Goal: Transaction & Acquisition: Purchase product/service

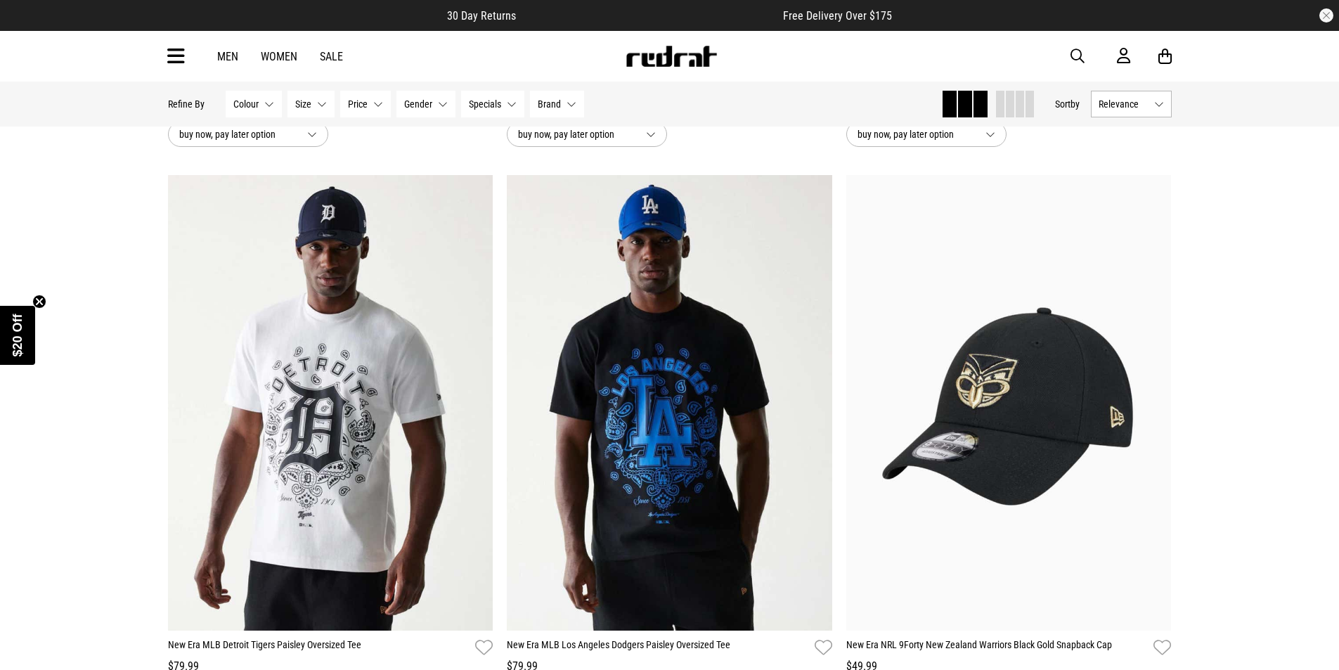
scroll to position [70, 0]
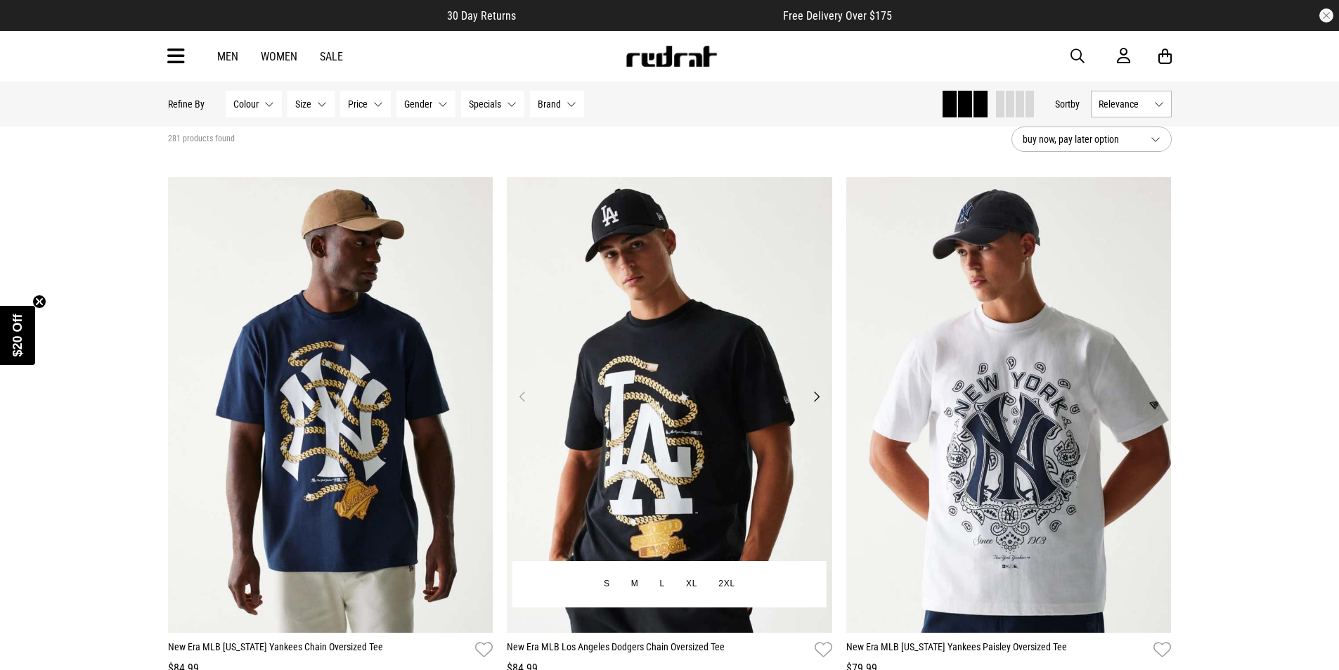
click at [673, 318] on img at bounding box center [669, 405] width 325 height 456
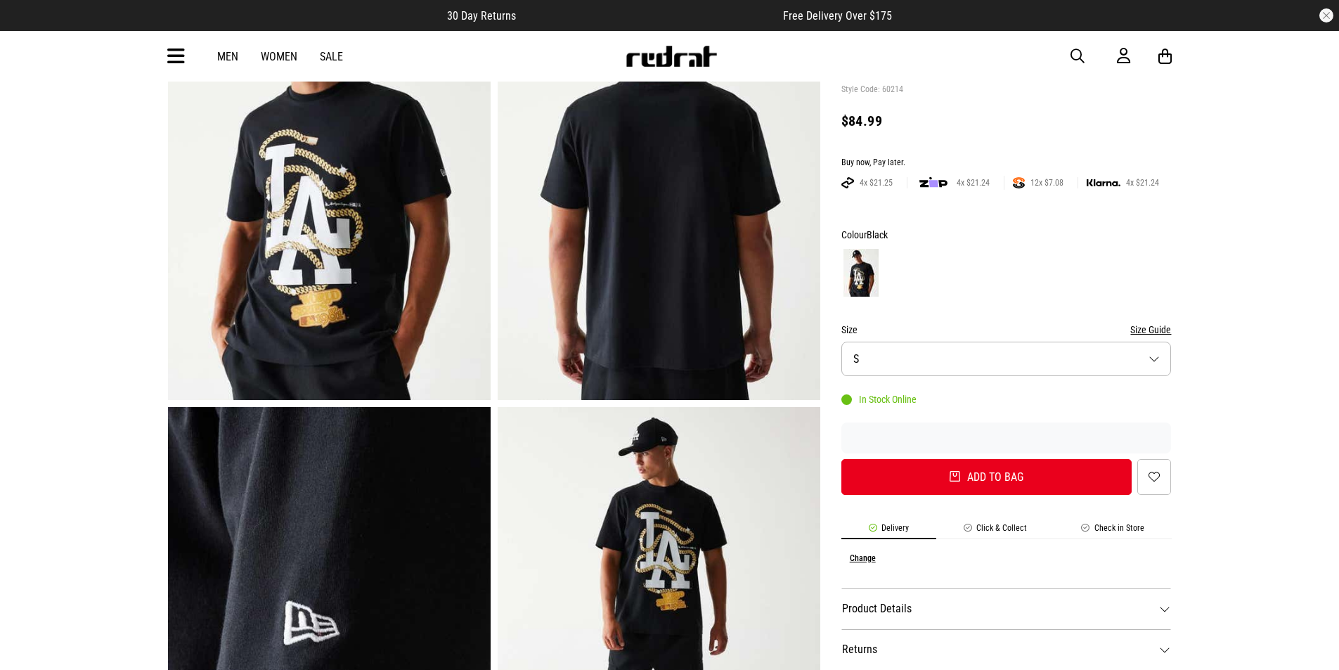
scroll to position [211, 0]
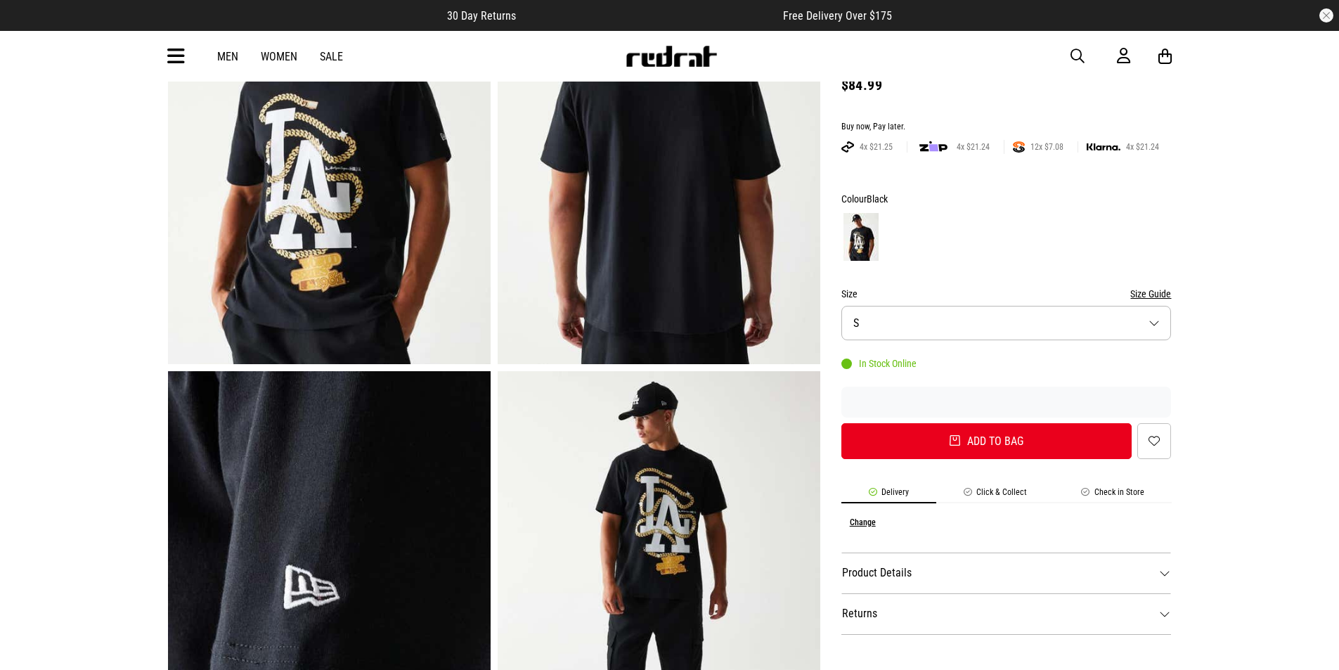
drag, startPoint x: 334, startPoint y: 251, endPoint x: 363, endPoint y: 217, distance: 44.8
click at [363, 217] on img at bounding box center [329, 141] width 323 height 445
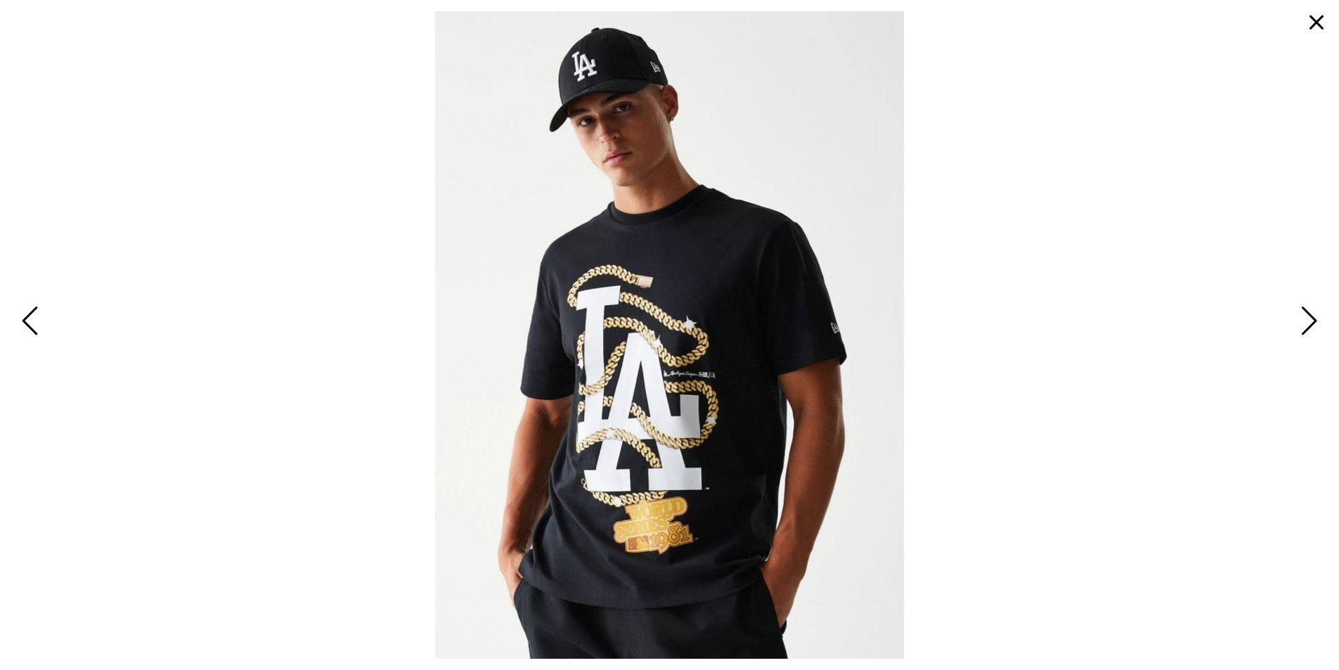
drag, startPoint x: 1313, startPoint y: 318, endPoint x: 1017, endPoint y: 343, distance: 297.0
click at [1312, 318] on span "Next" at bounding box center [1307, 322] width 22 height 41
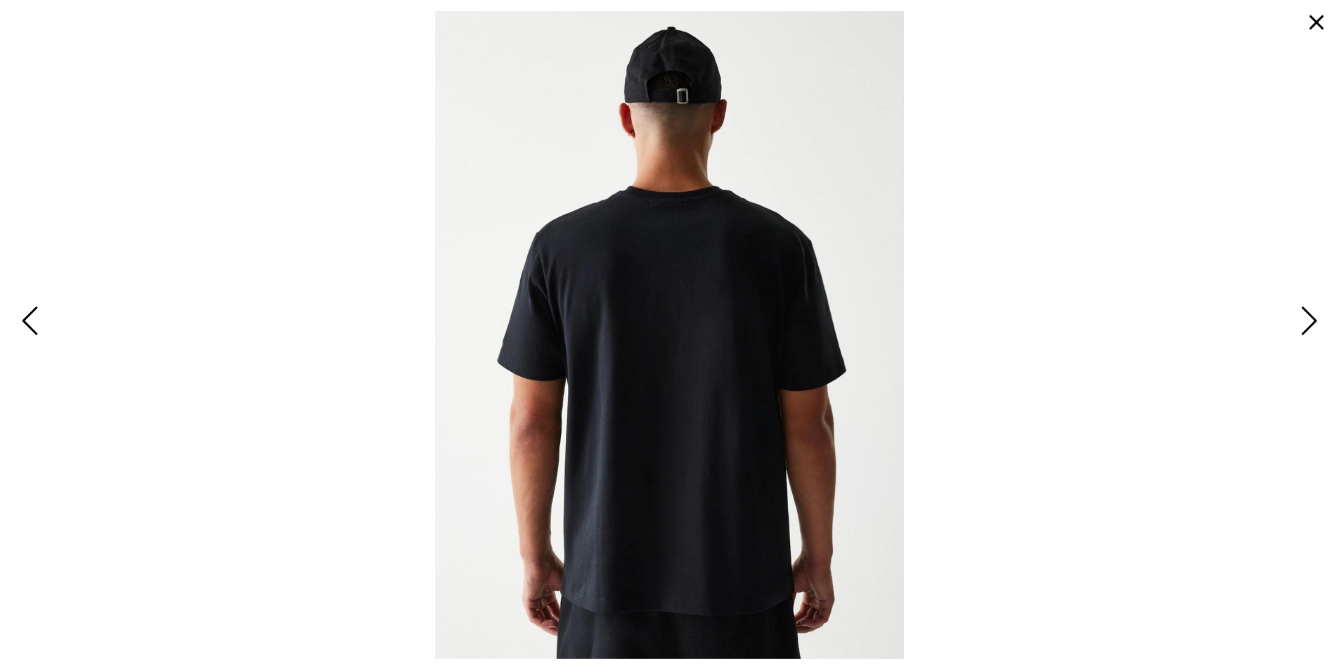
click at [1302, 312] on span "Next" at bounding box center [1307, 322] width 22 height 41
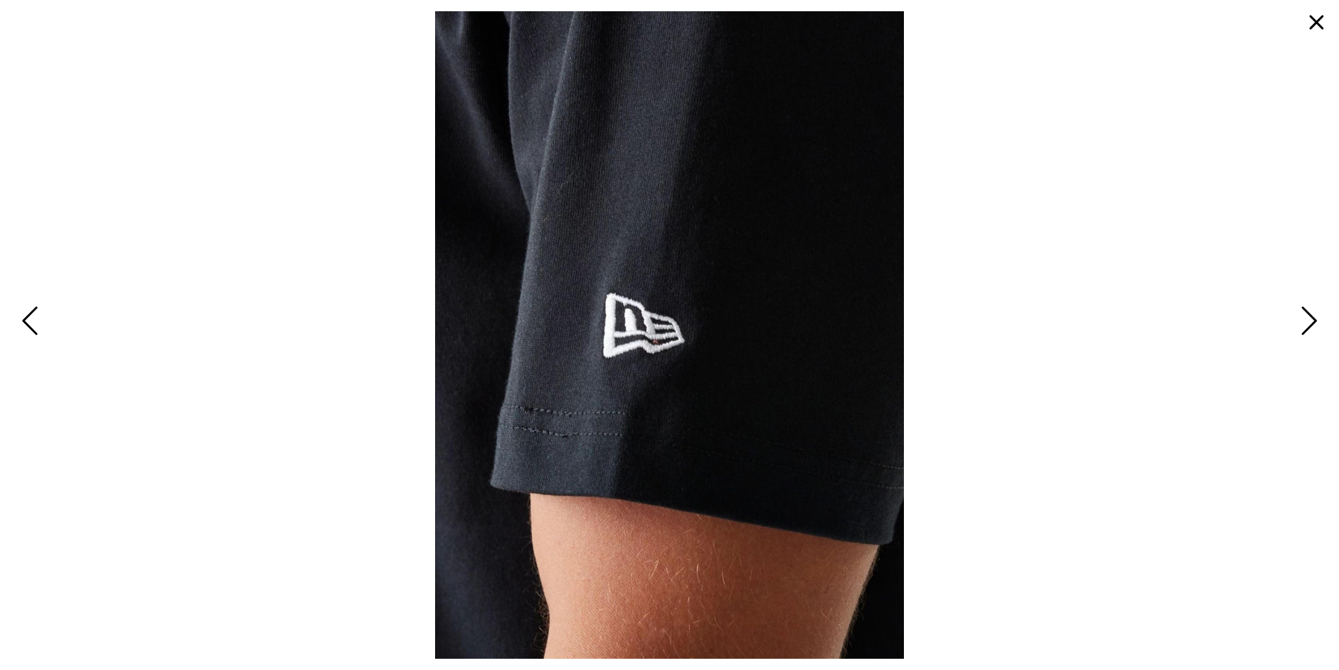
click at [1301, 320] on span "Next" at bounding box center [1307, 322] width 22 height 41
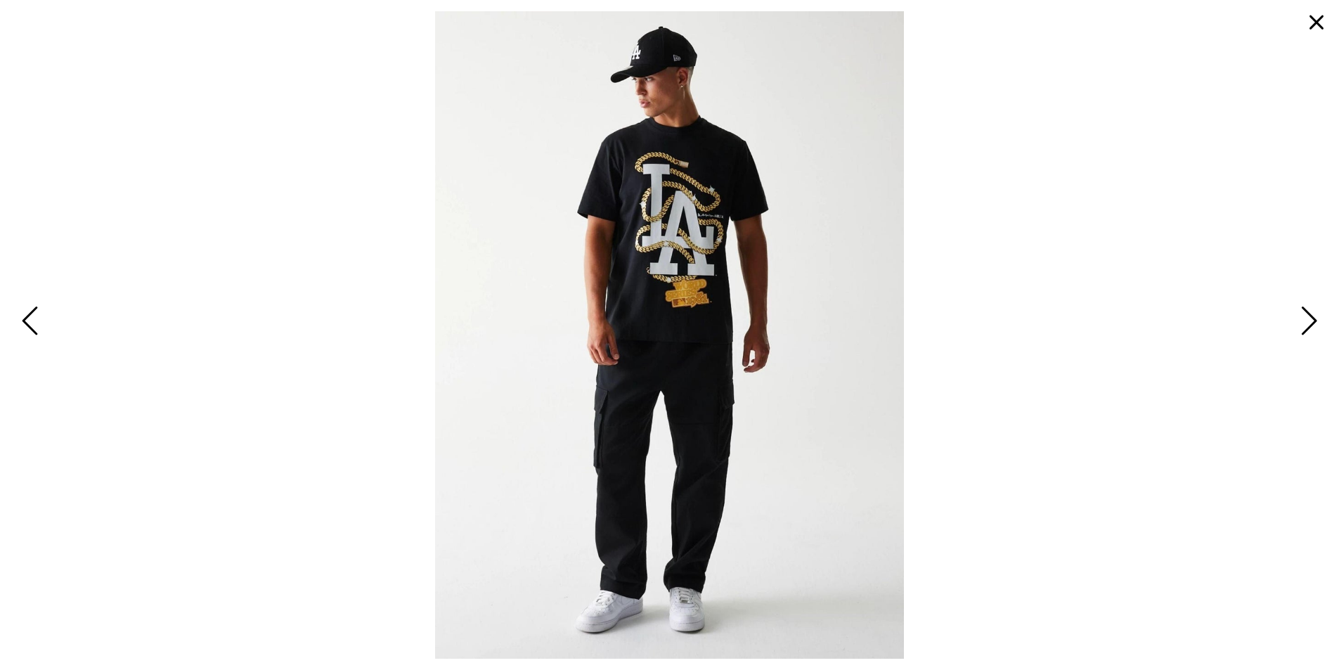
click at [1329, 25] on button "button" at bounding box center [1317, 23] width 34 height 34
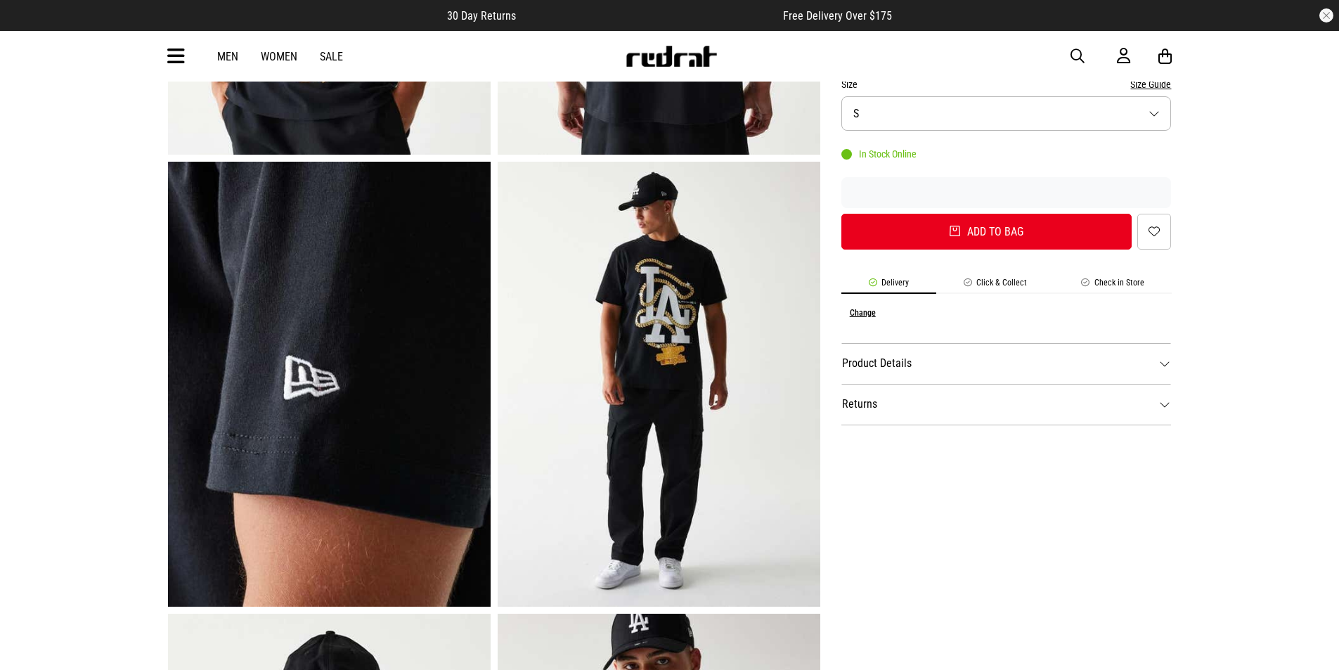
scroll to position [422, 0]
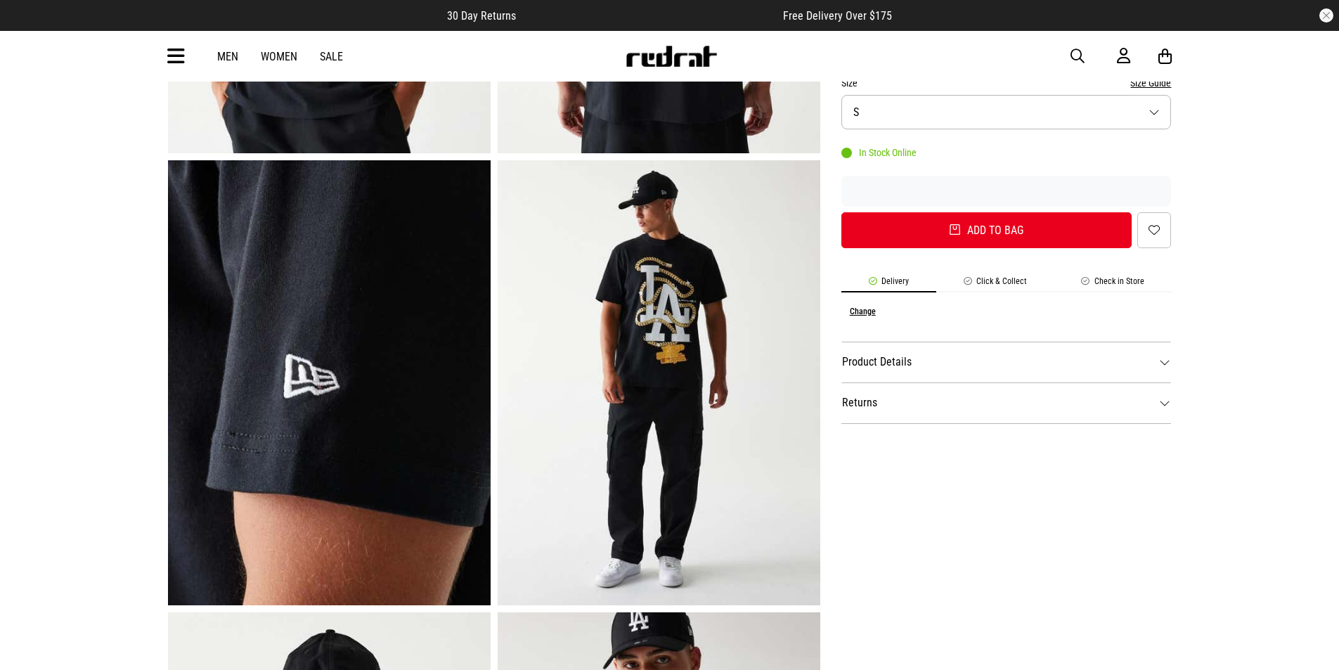
click at [945, 367] on dt "Product Details" at bounding box center [1006, 362] width 330 height 41
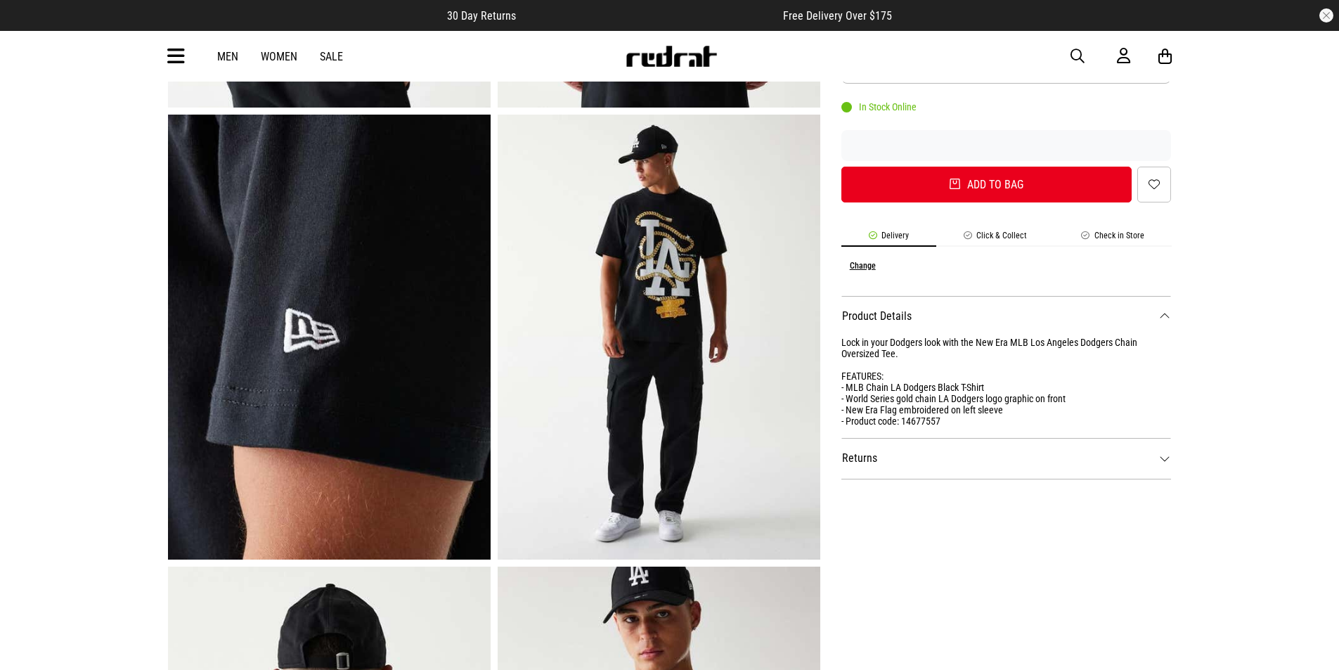
scroll to position [492, 0]
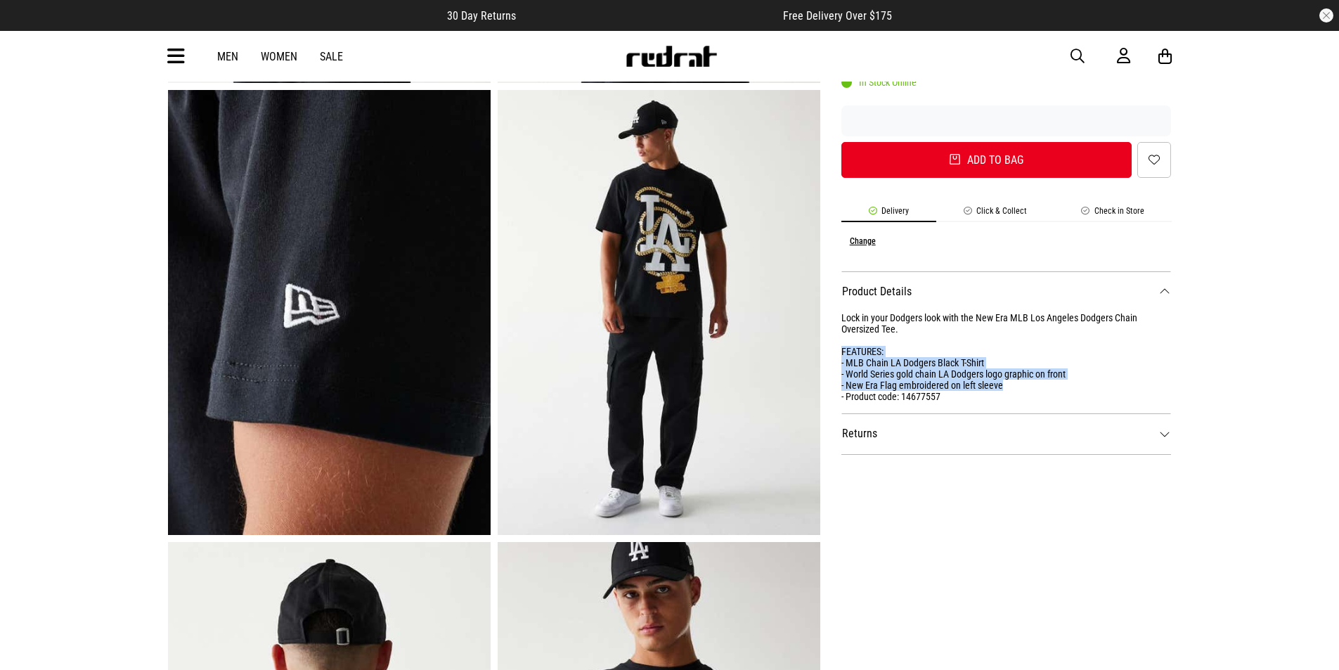
drag, startPoint x: 1007, startPoint y: 383, endPoint x: 830, endPoint y: 353, distance: 180.4
click at [830, 353] on div "SHARE New Era MLB Los Angeles Dodgers Chain Oversized Tee Style Code: 60214 $84…" at bounding box center [995, 316] width 351 height 1356
copy div "FEATURES: - MLB Chain LA Dodgers Black T-Shirt - World Series gold chain LA Dod…"
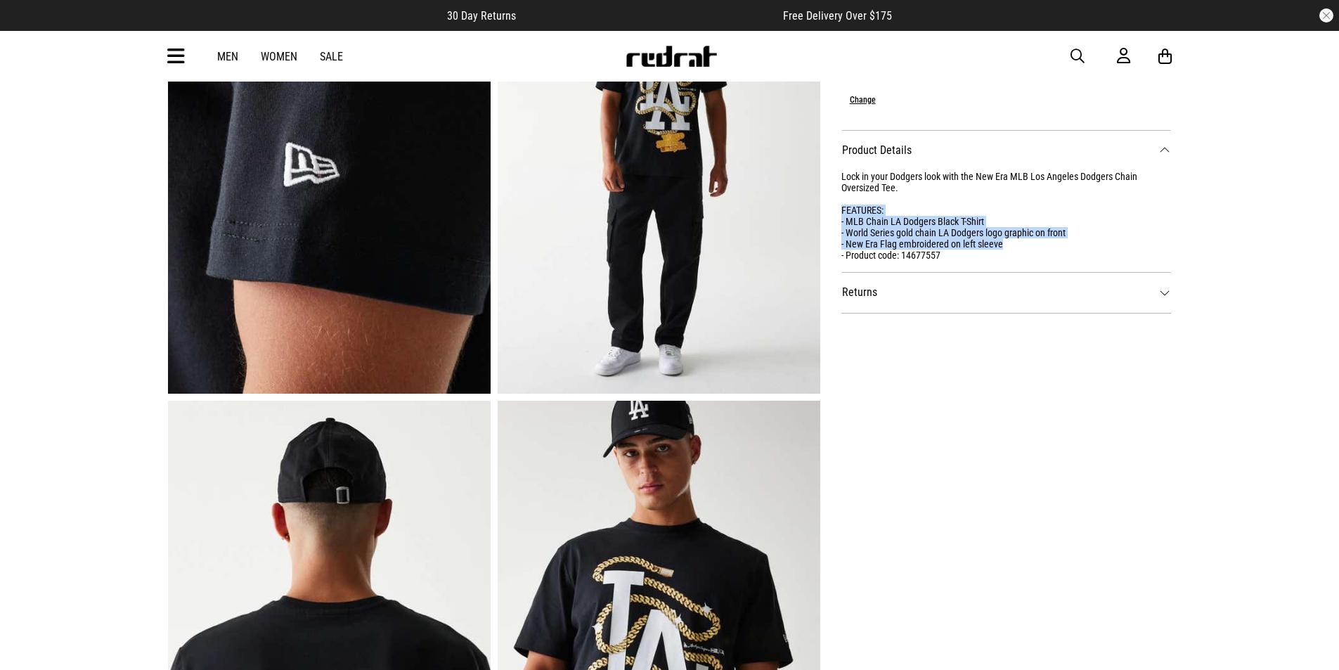
scroll to position [633, 0]
drag, startPoint x: 948, startPoint y: 254, endPoint x: 903, endPoint y: 256, distance: 45.0
click at [903, 256] on div "Lock in your Dodgers look with the New Era MLB Los Angeles Dodgers Chain Oversi…" at bounding box center [1006, 217] width 330 height 90
copy div "14677557"
